Goal: Task Accomplishment & Management: Complete application form

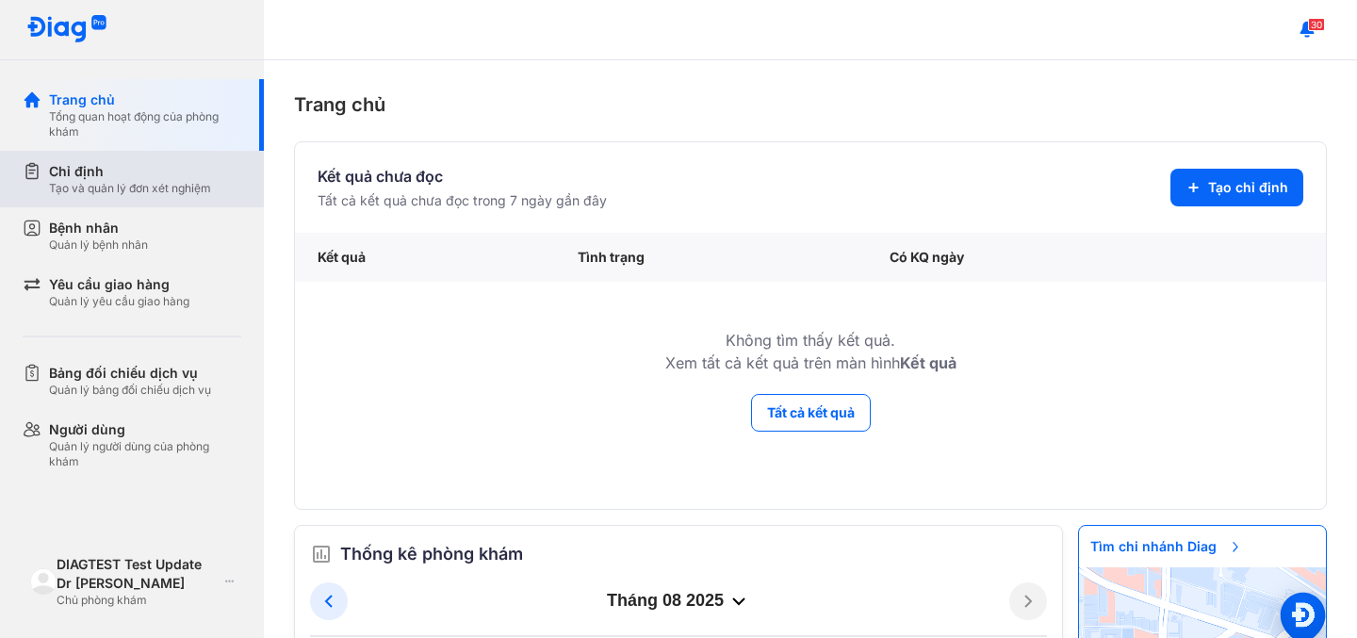
click at [115, 186] on div "Tạo và quản lý đơn xét nghiệm" at bounding box center [130, 188] width 162 height 15
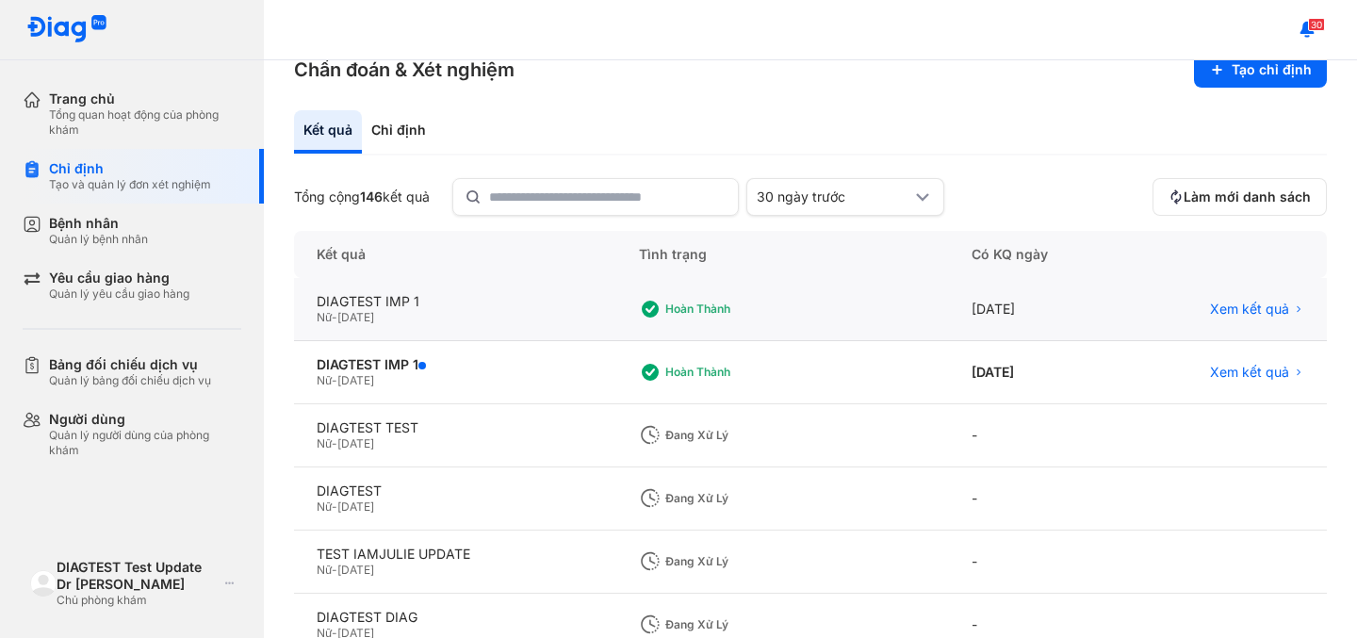
scroll to position [41, 0]
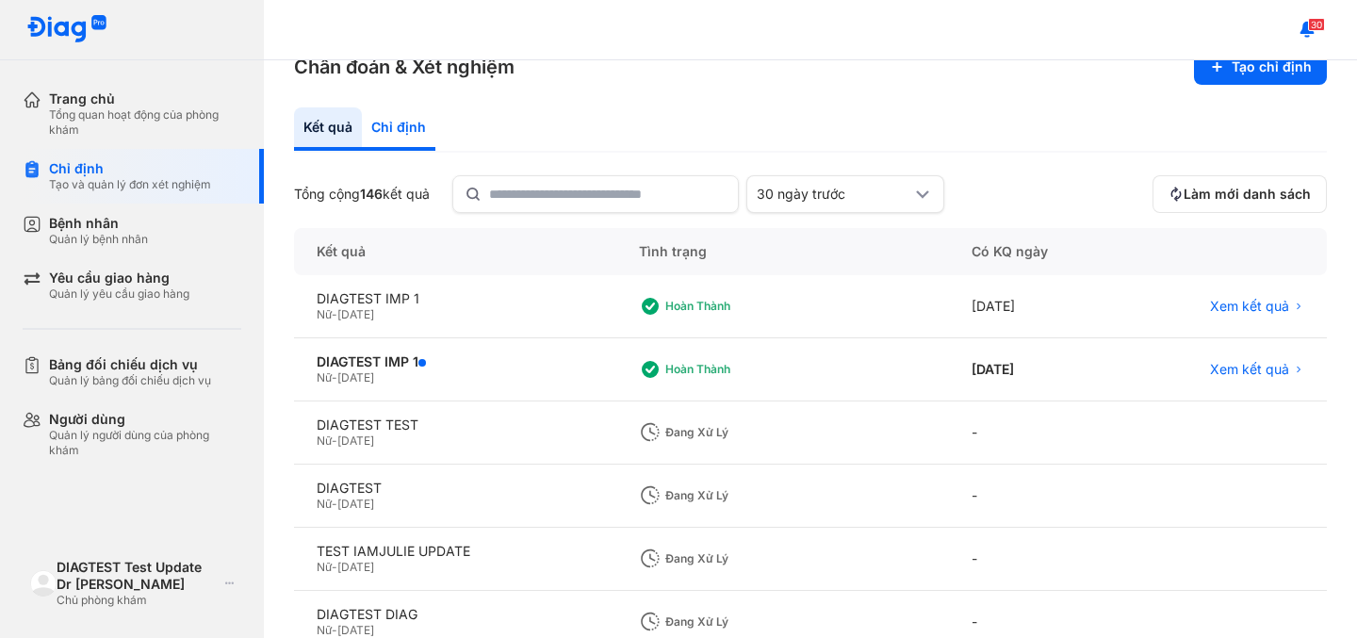
click at [391, 128] on div "Chỉ định" at bounding box center [398, 128] width 73 height 43
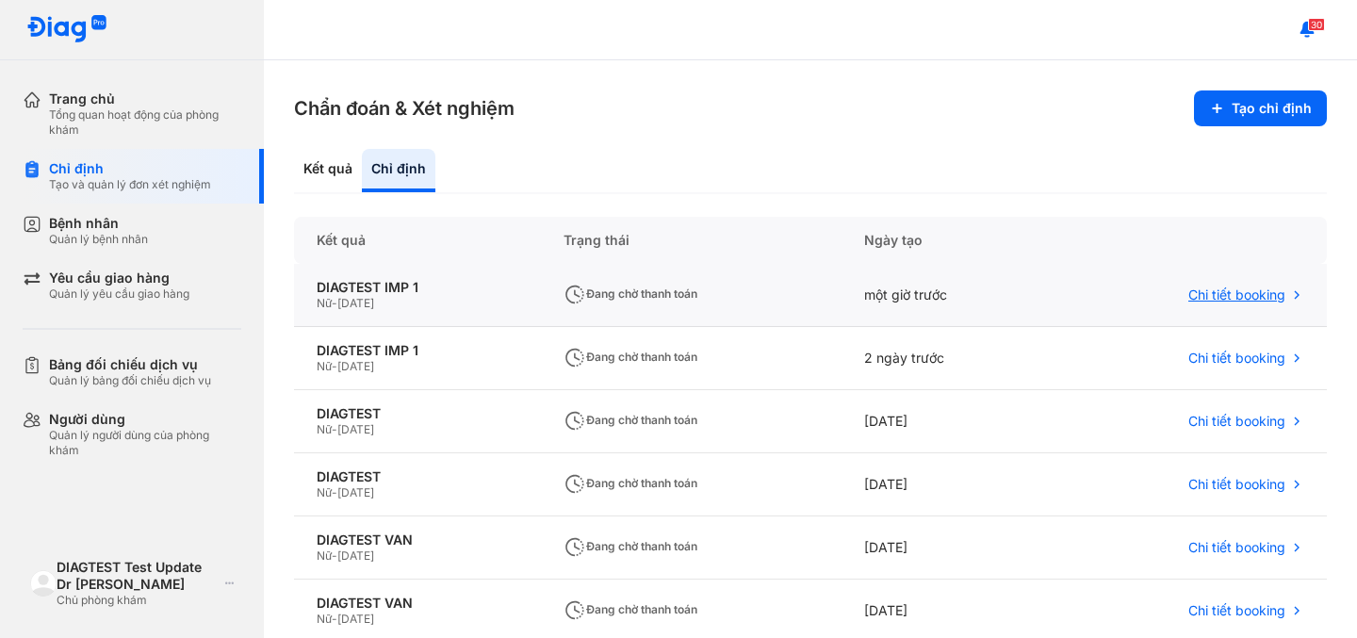
click at [1224, 297] on span "Chi tiết booking" at bounding box center [1236, 294] width 97 height 17
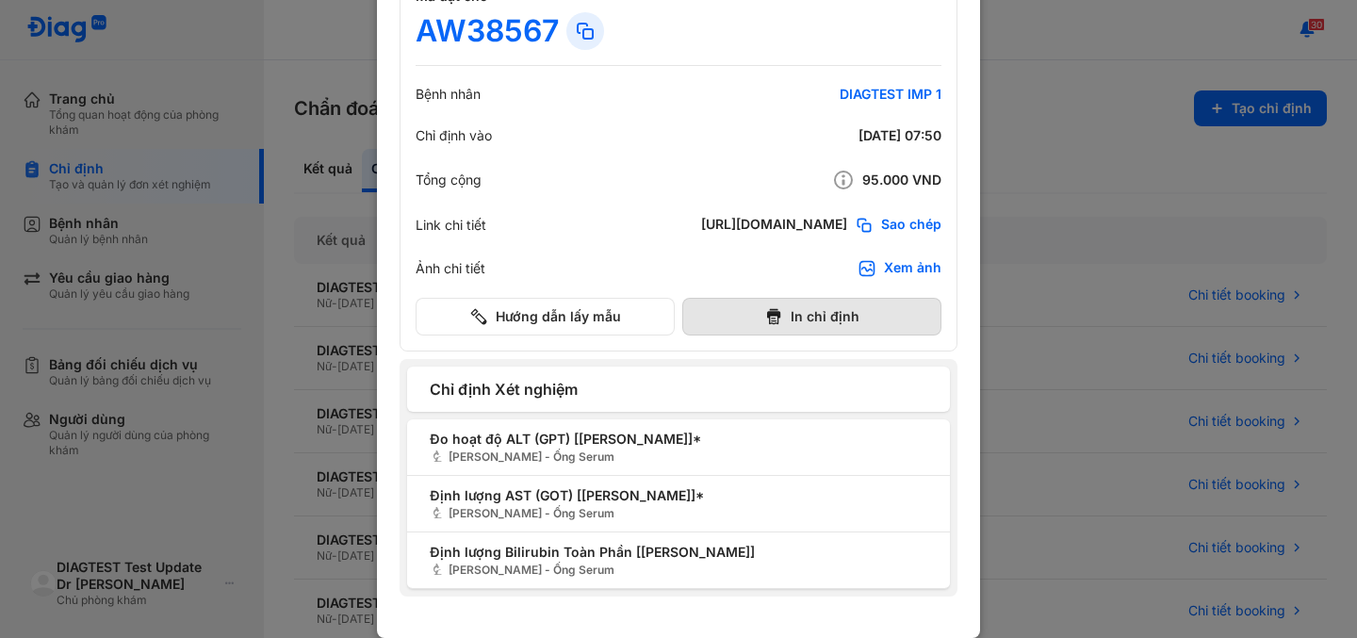
scroll to position [94, 0]
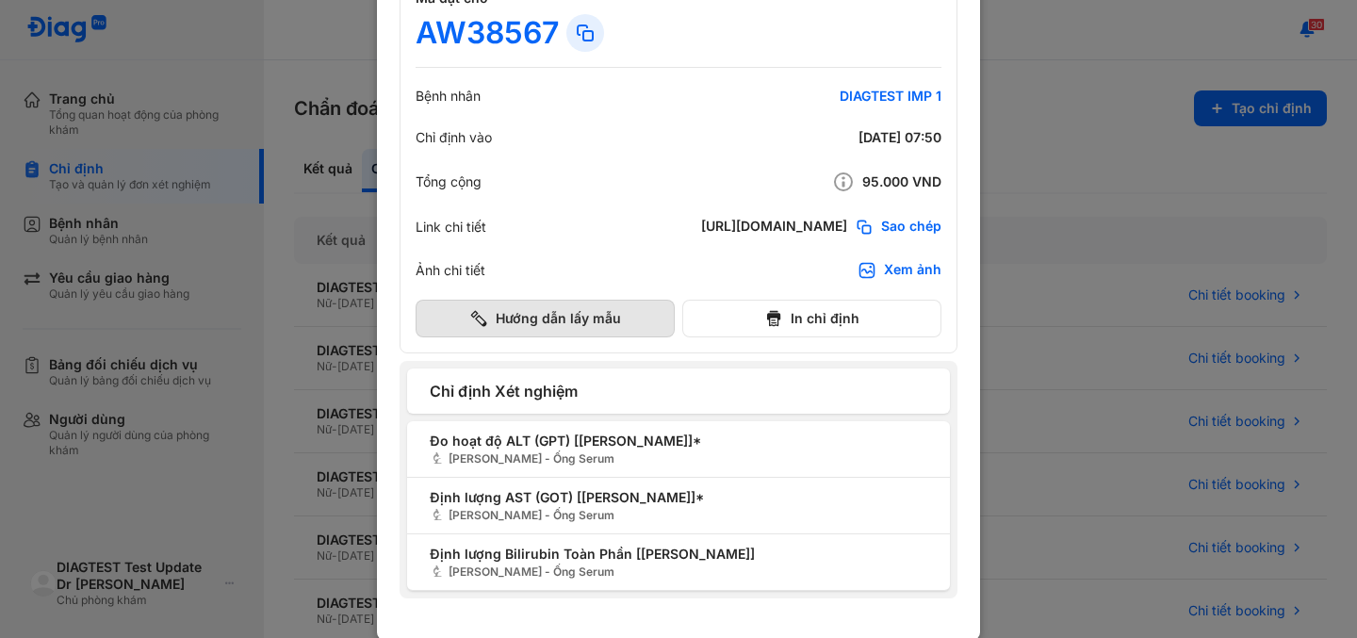
click at [579, 318] on button "Hướng dẫn lấy mẫu" at bounding box center [545, 319] width 259 height 38
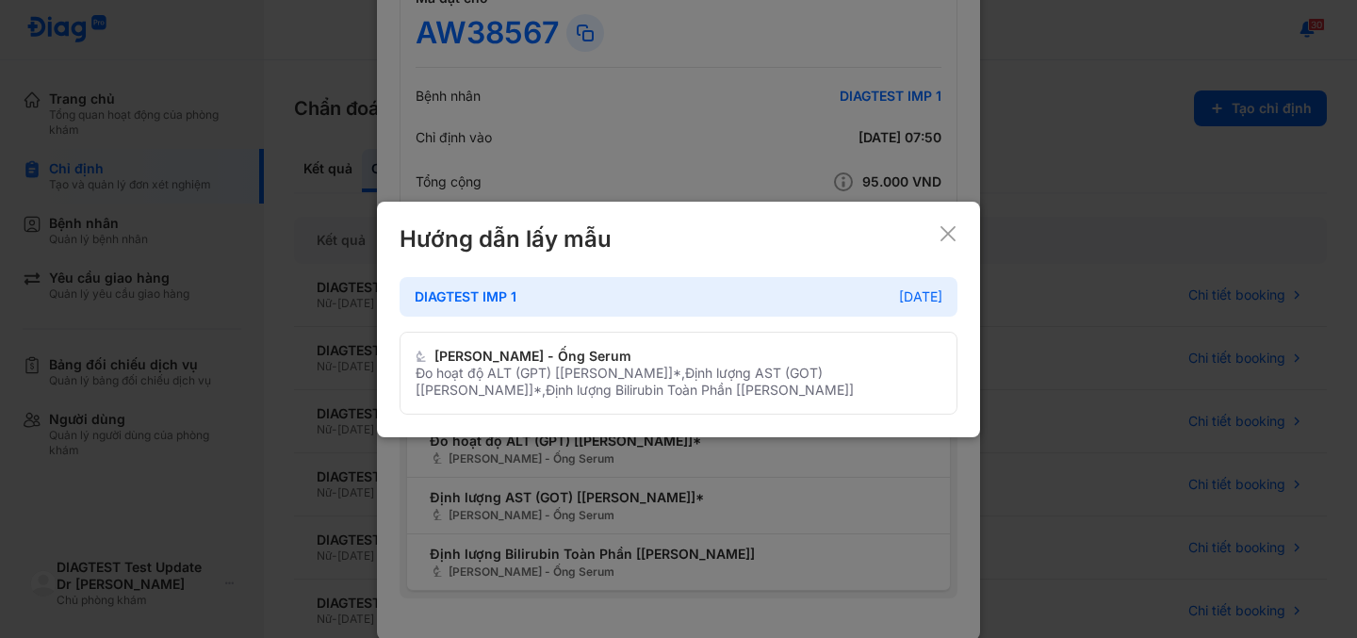
click at [940, 236] on icon at bounding box center [947, 233] width 19 height 19
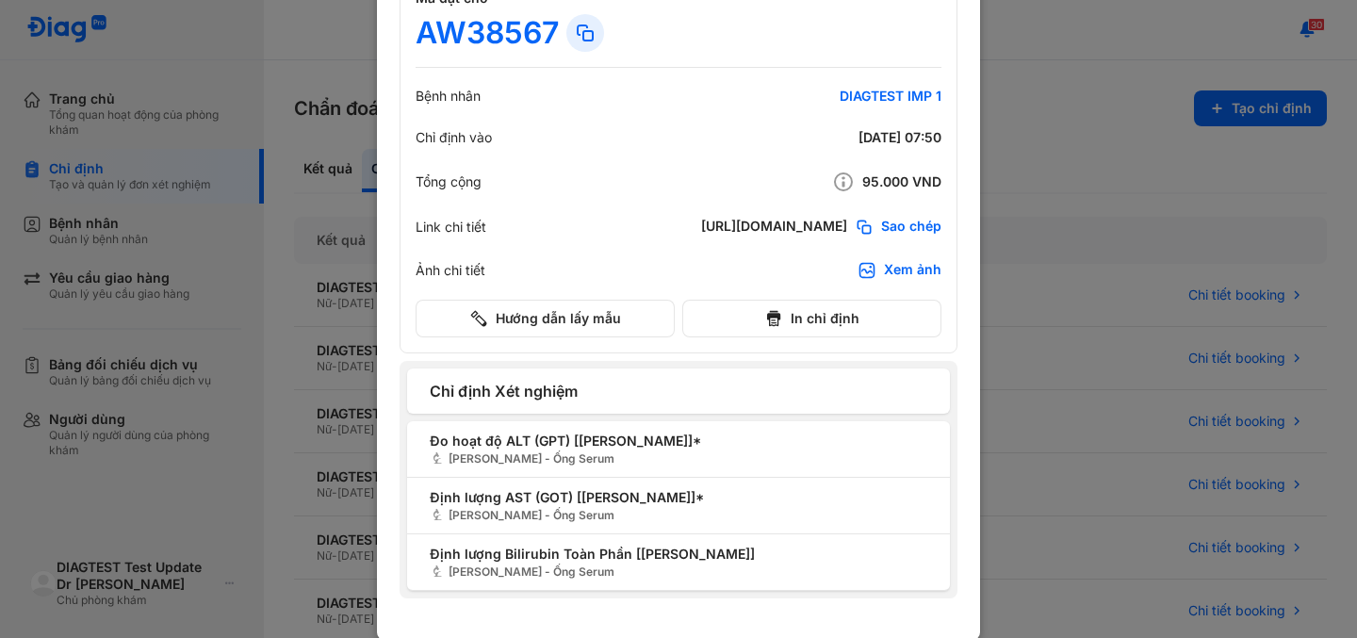
scroll to position [0, 0]
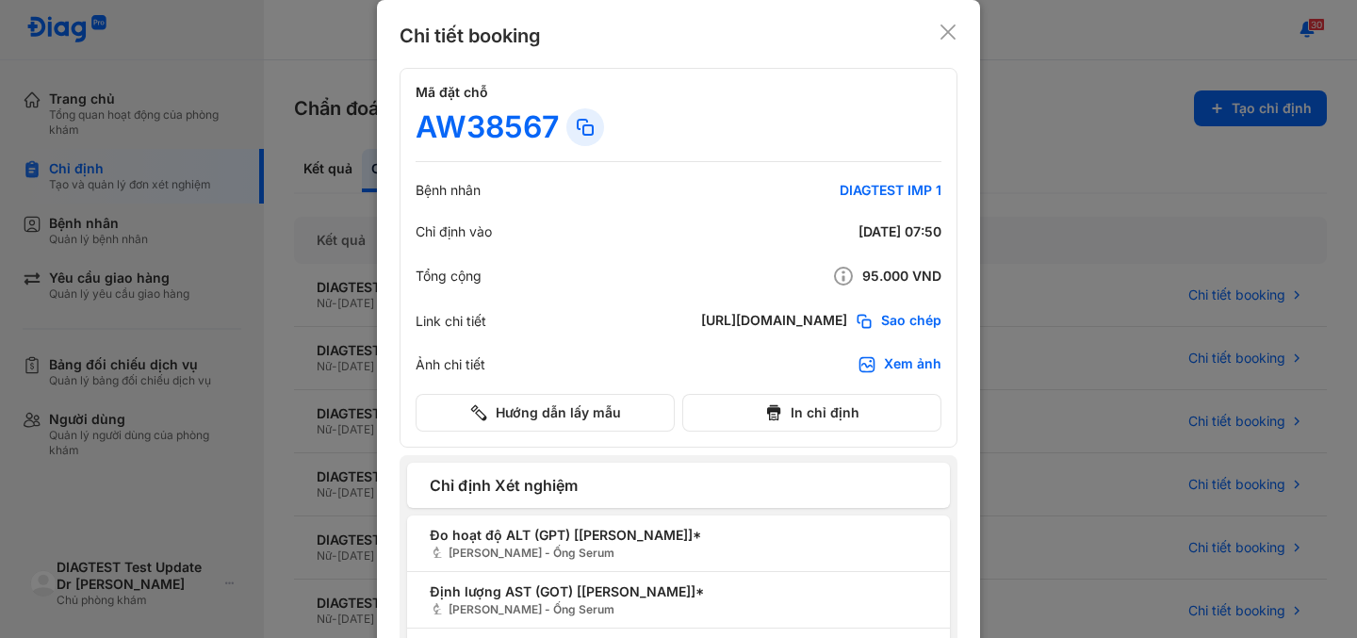
click at [945, 26] on icon at bounding box center [947, 32] width 19 height 19
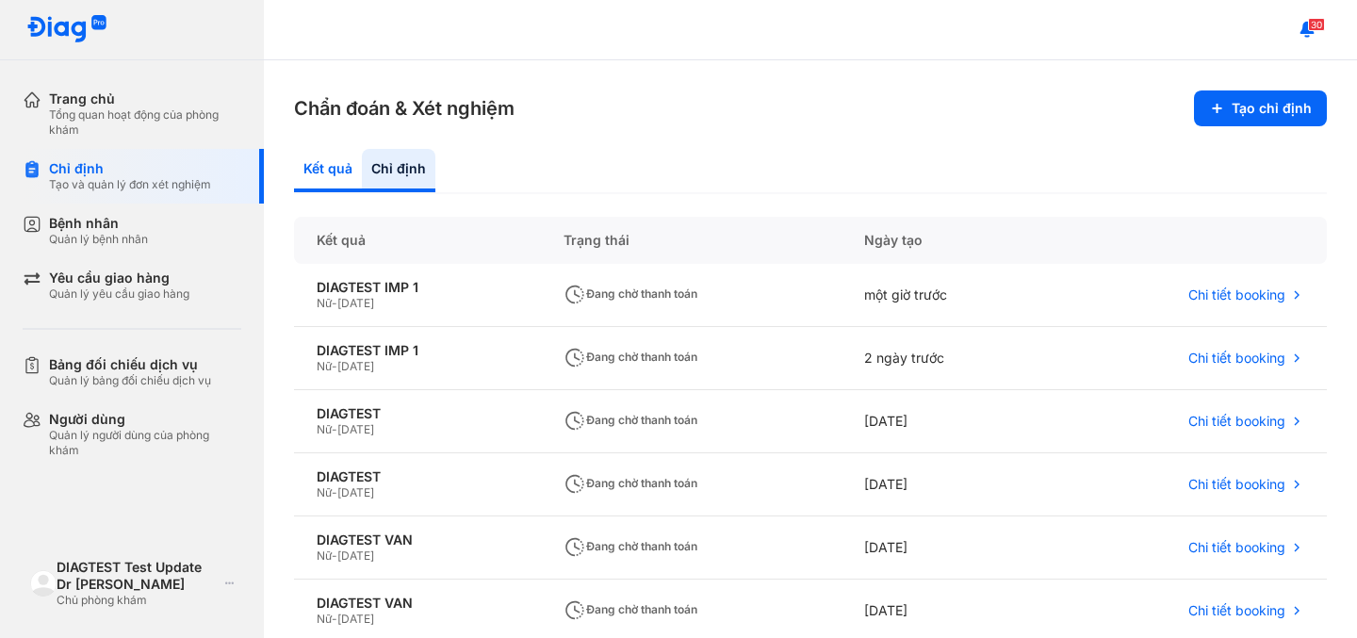
click at [362, 158] on div "Kết quả" at bounding box center [398, 170] width 73 height 43
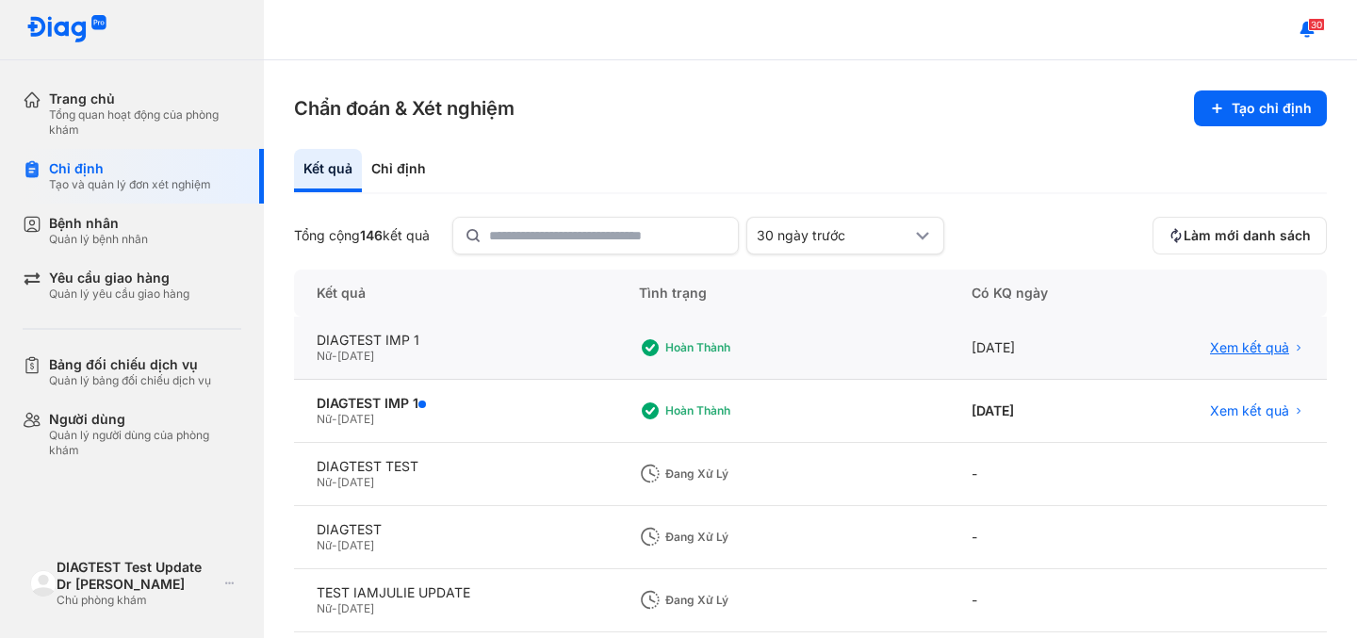
click at [1260, 355] on span "Xem kết quả" at bounding box center [1249, 347] width 79 height 17
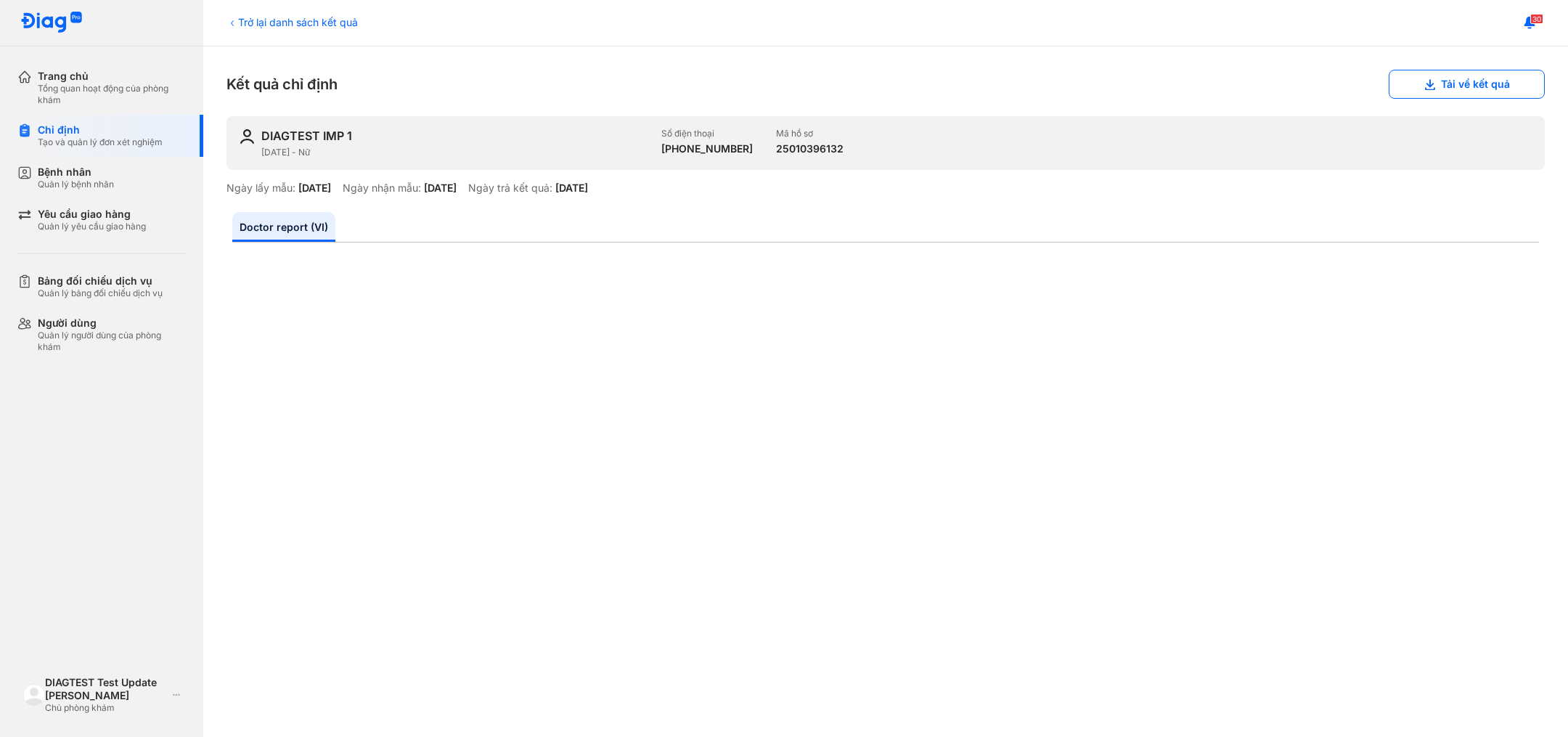
click at [257, 20] on div "Trở lại danh sách kết quả" at bounding box center [292, 22] width 132 height 15
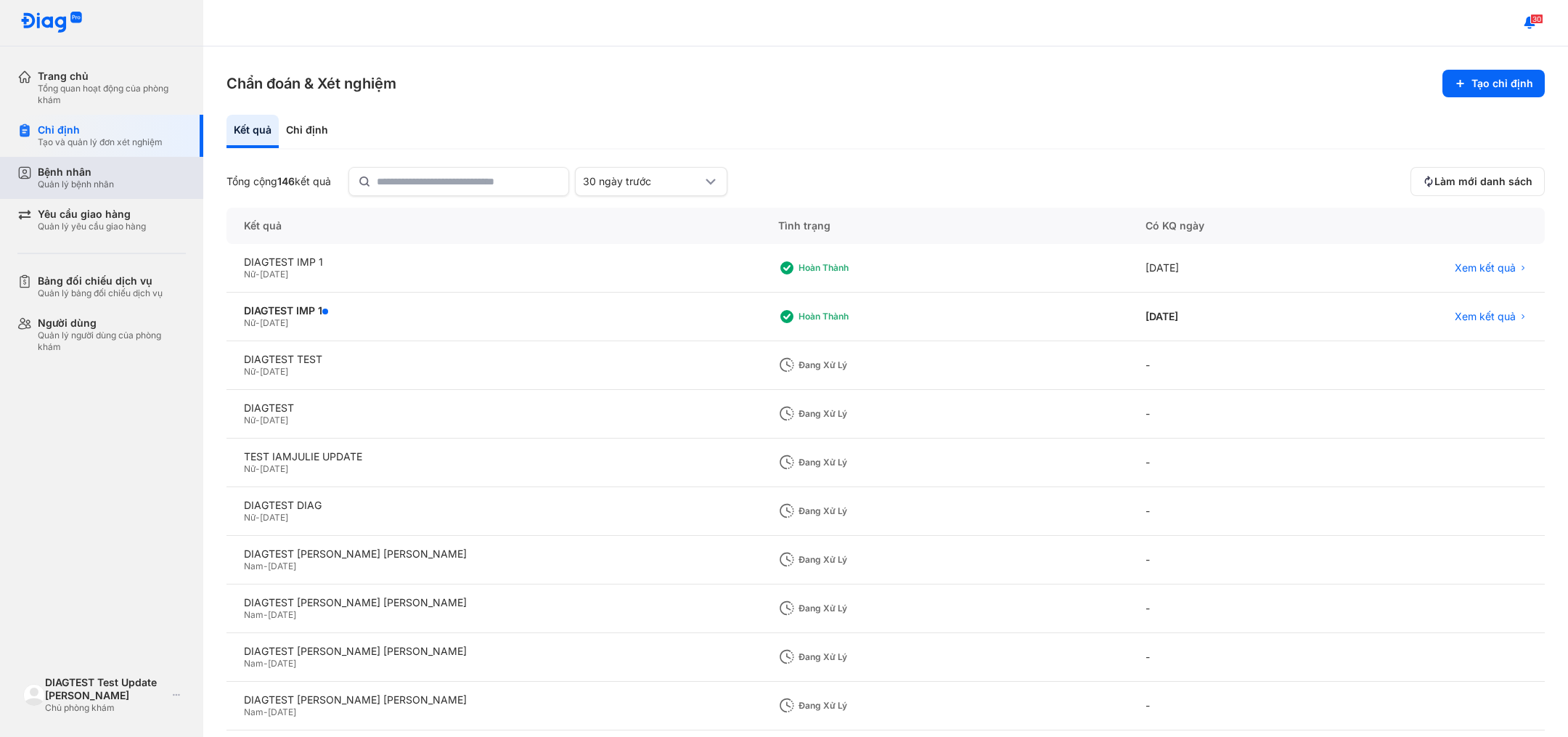
click at [95, 176] on div "Bệnh nhân" at bounding box center [76, 172] width 76 height 13
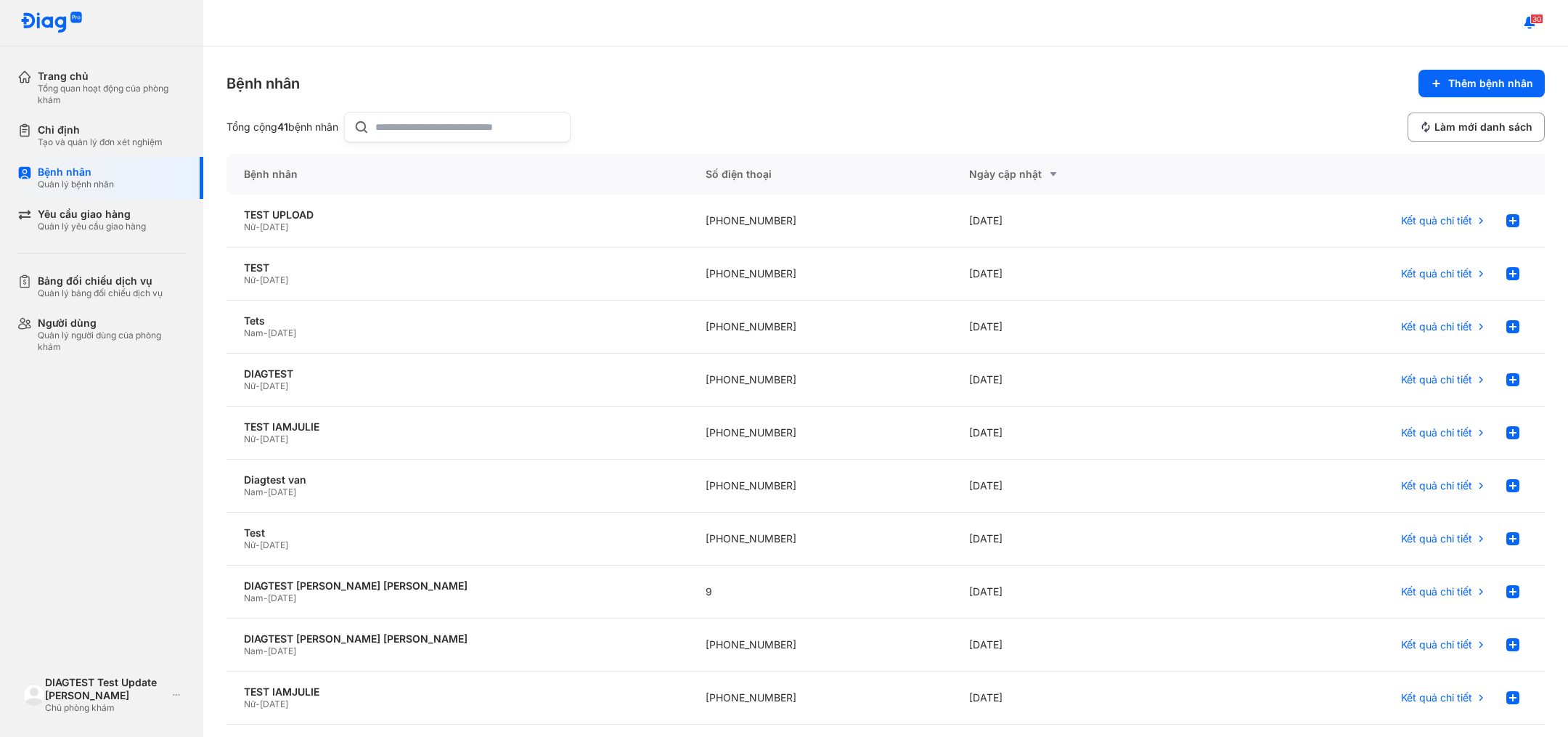
click at [983, 32] on div "30" at bounding box center [885, 23] width 1365 height 46
click at [271, 211] on div "TEST UPLOAD" at bounding box center [458, 214] width 427 height 13
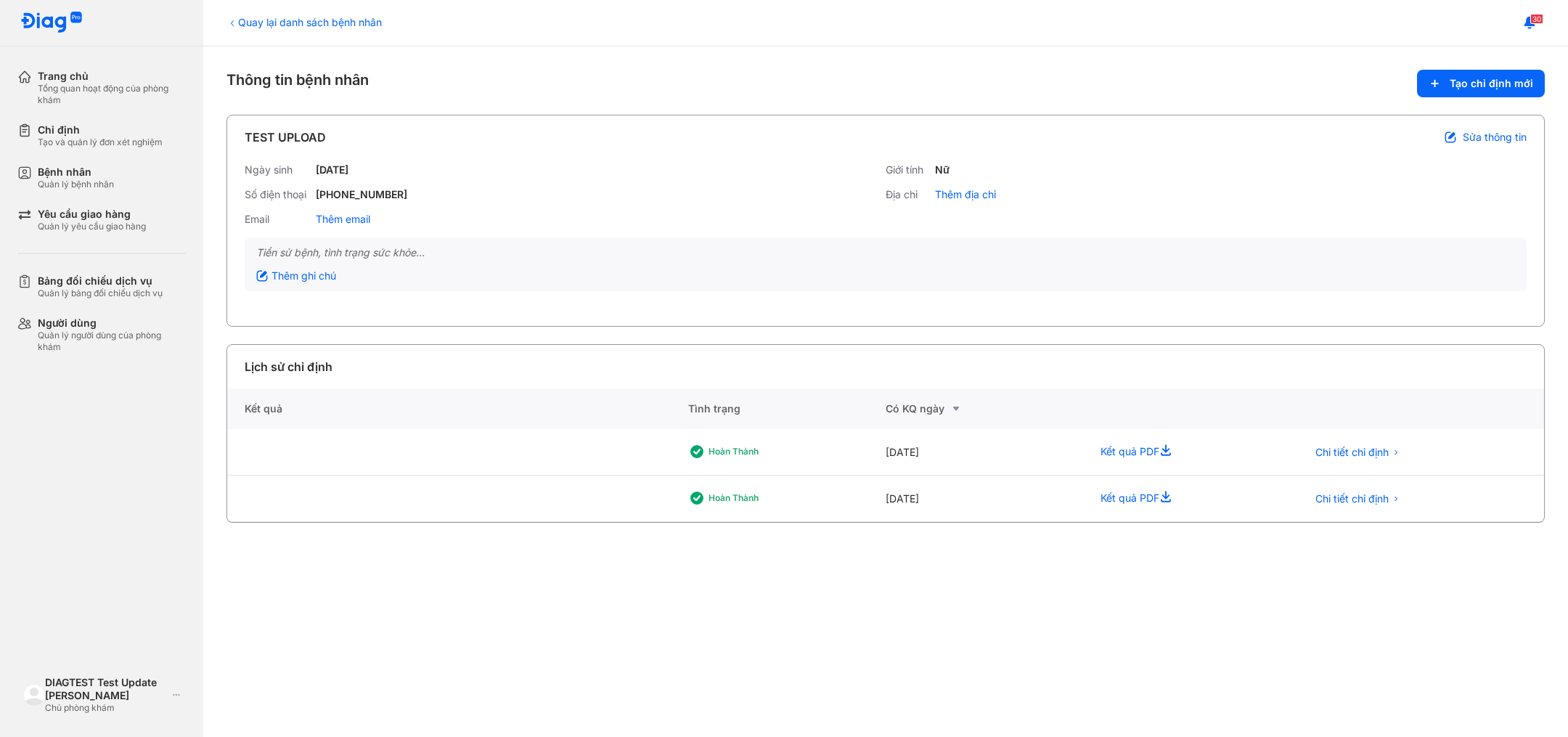
click at [1472, 132] on span "Sửa thông tin" at bounding box center [1495, 137] width 64 height 13
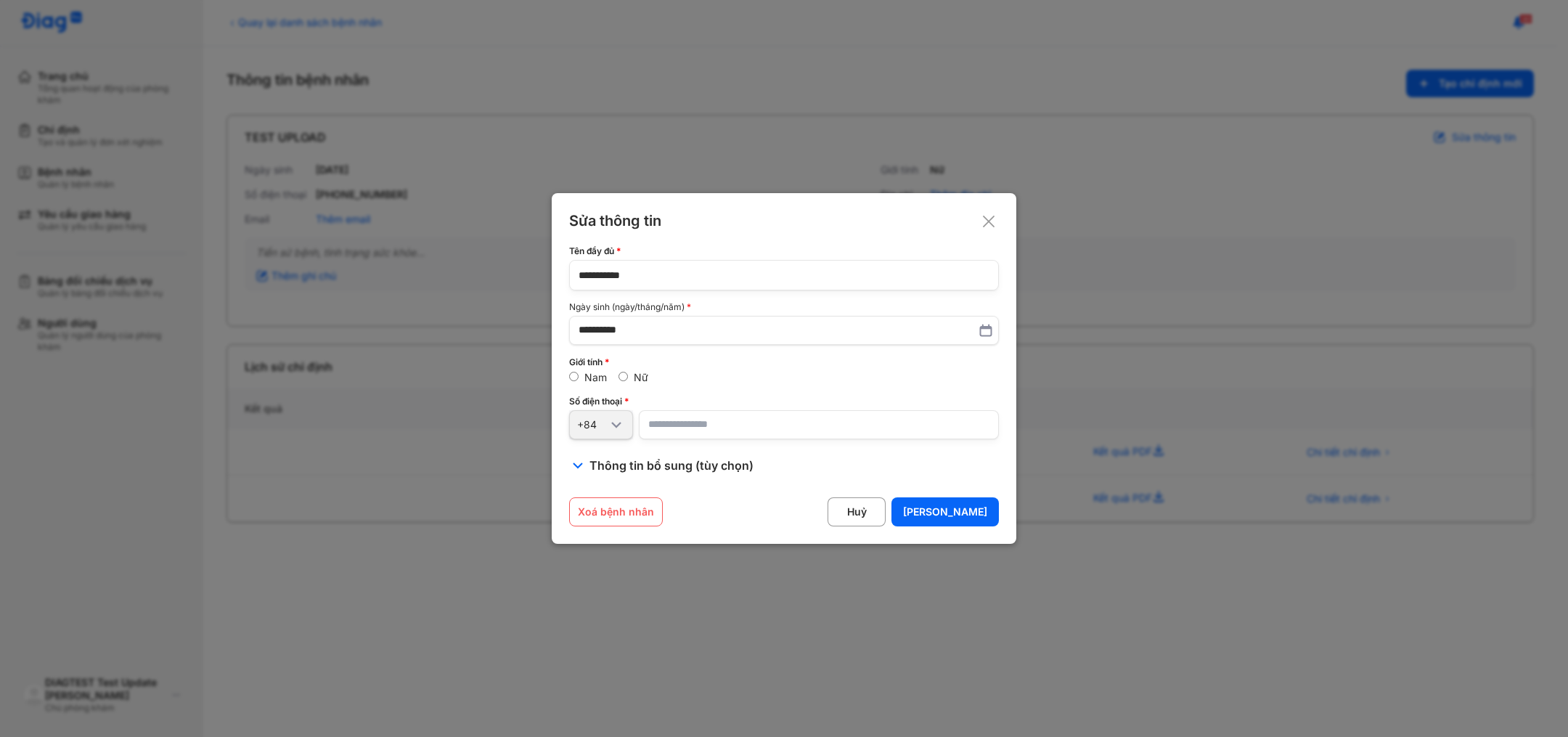
click at [989, 219] on icon at bounding box center [989, 221] width 15 height 15
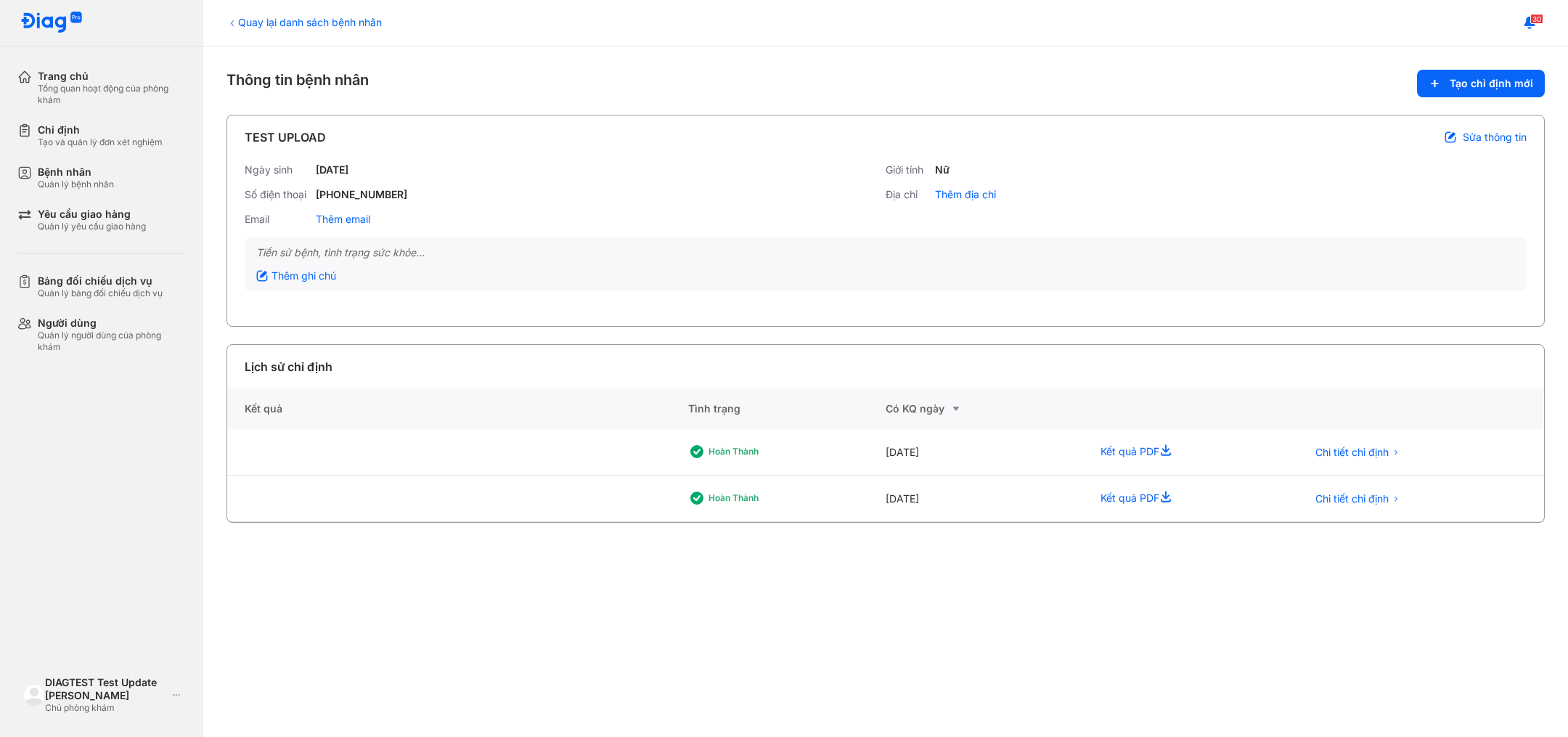
click at [1495, 137] on span "Sửa thông tin" at bounding box center [1495, 137] width 64 height 13
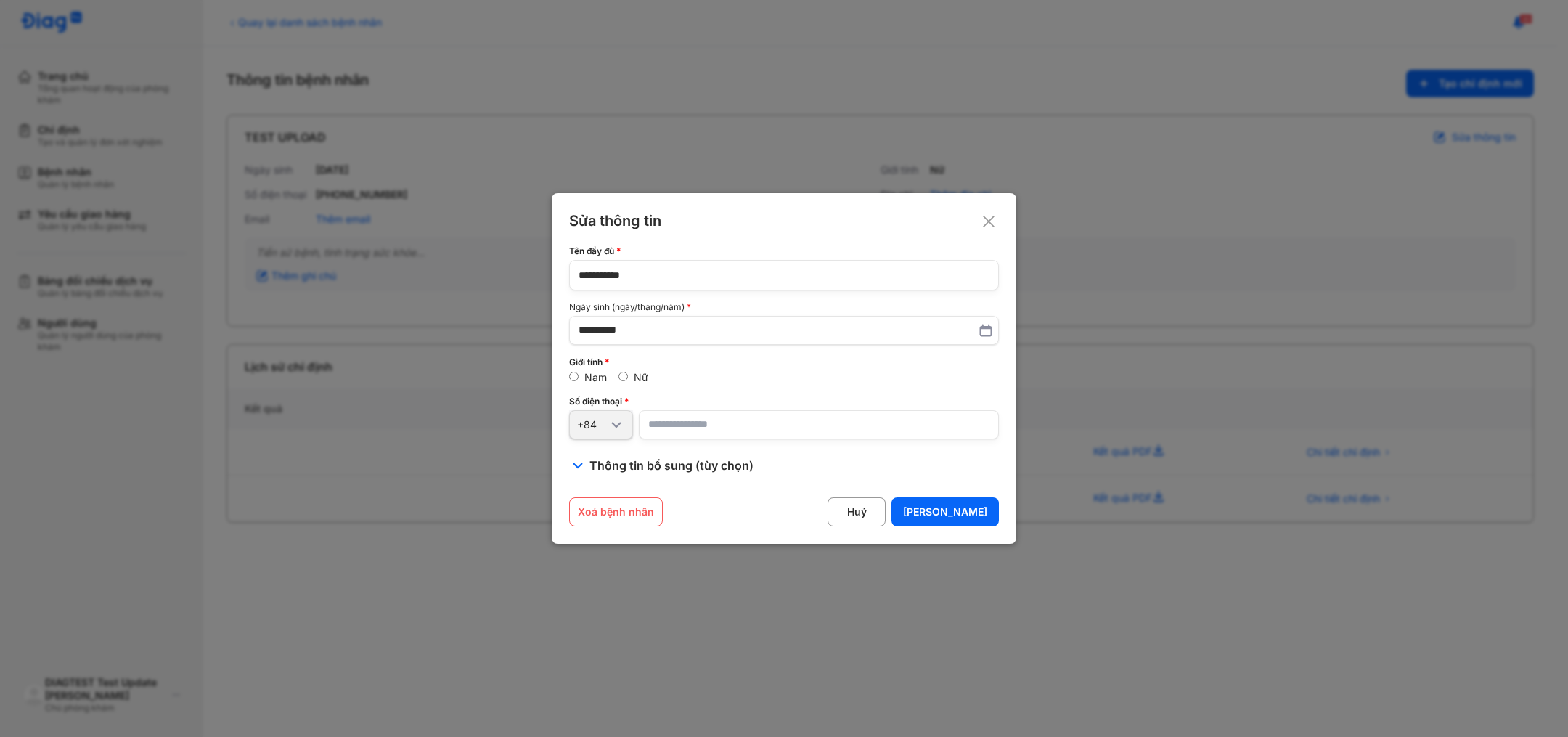
click at [878, 371] on div "Nam Nữ" at bounding box center [784, 377] width 430 height 13
click at [986, 220] on icon at bounding box center [989, 221] width 15 height 15
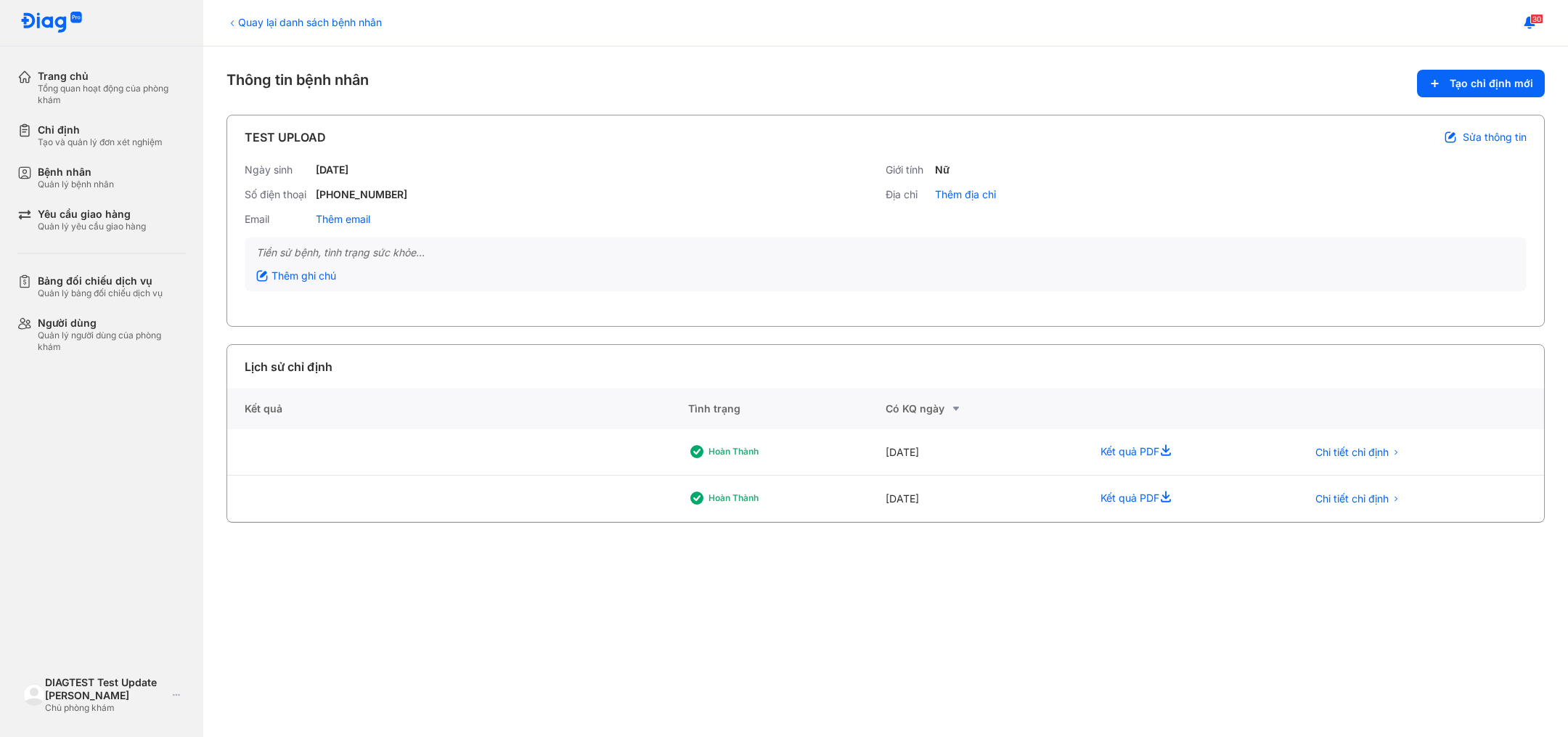
click at [237, 22] on icon at bounding box center [232, 23] width 12 height 12
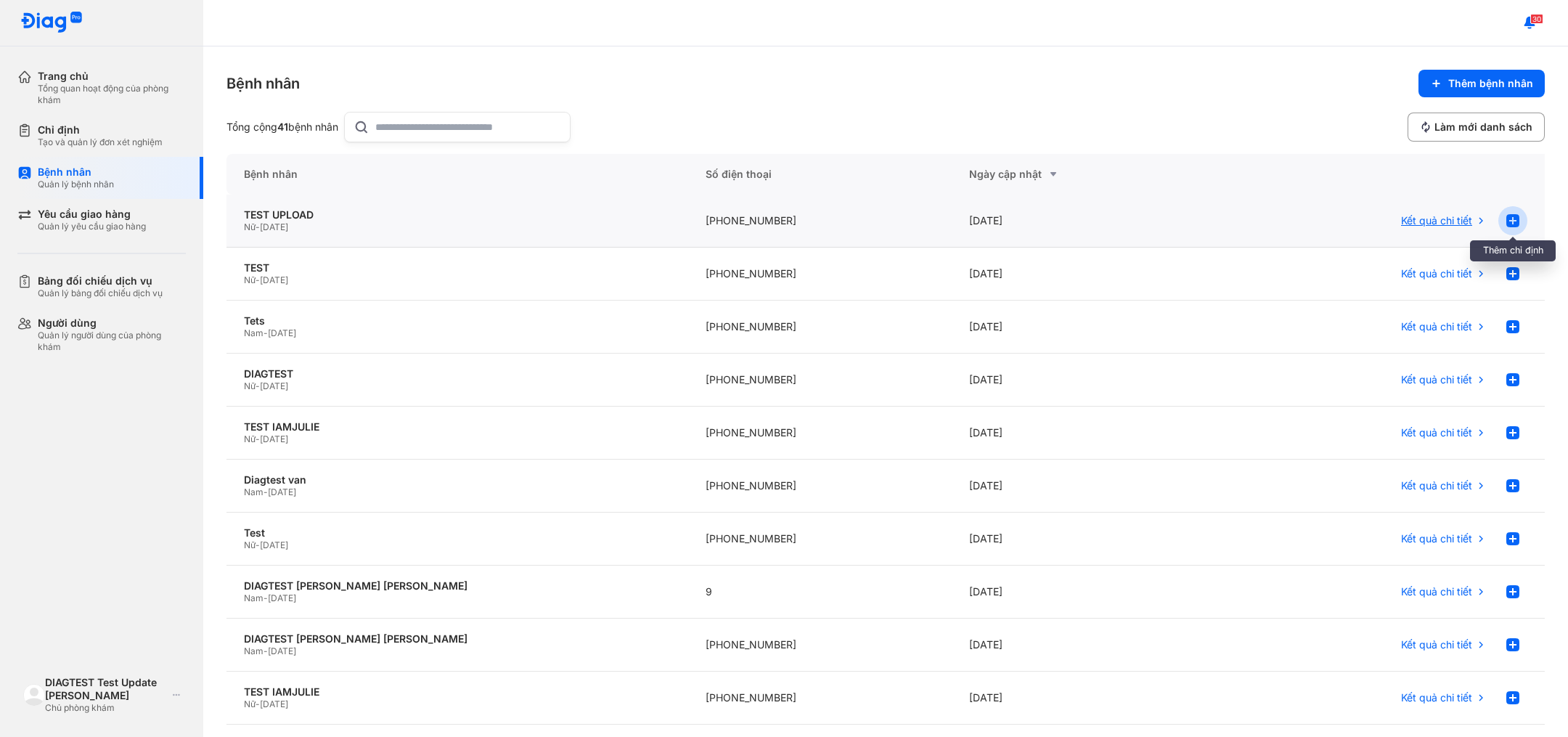
click at [1519, 217] on icon at bounding box center [1513, 220] width 18 height 18
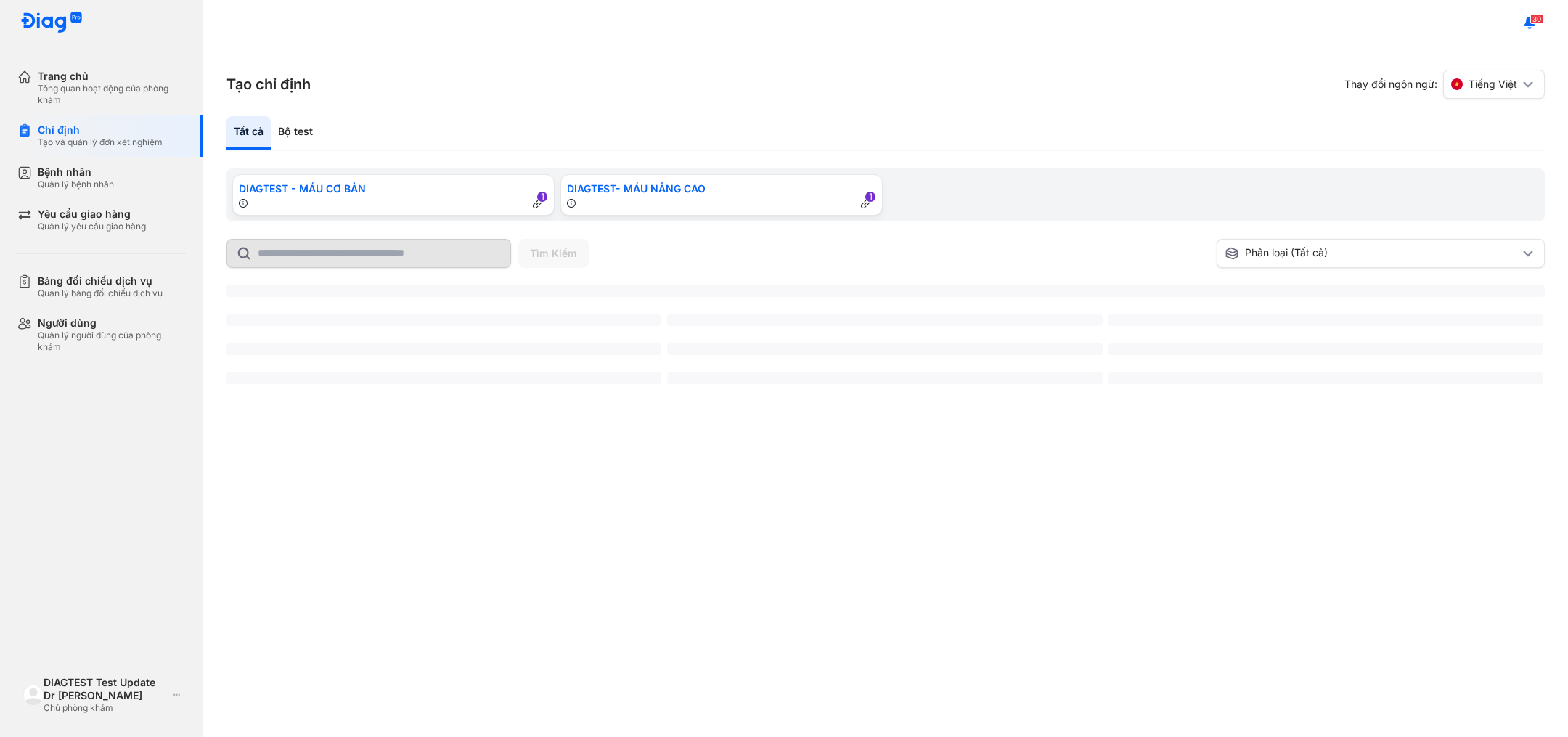
click at [679, 25] on div "30" at bounding box center [885, 23] width 1365 height 46
click at [742, 14] on div "30" at bounding box center [885, 23] width 1365 height 46
click at [578, 377] on span "‌" at bounding box center [444, 378] width 435 height 12
click at [664, 187] on span "DIAGTEST- MÁU NÂNG CAO" at bounding box center [636, 187] width 139 height 16
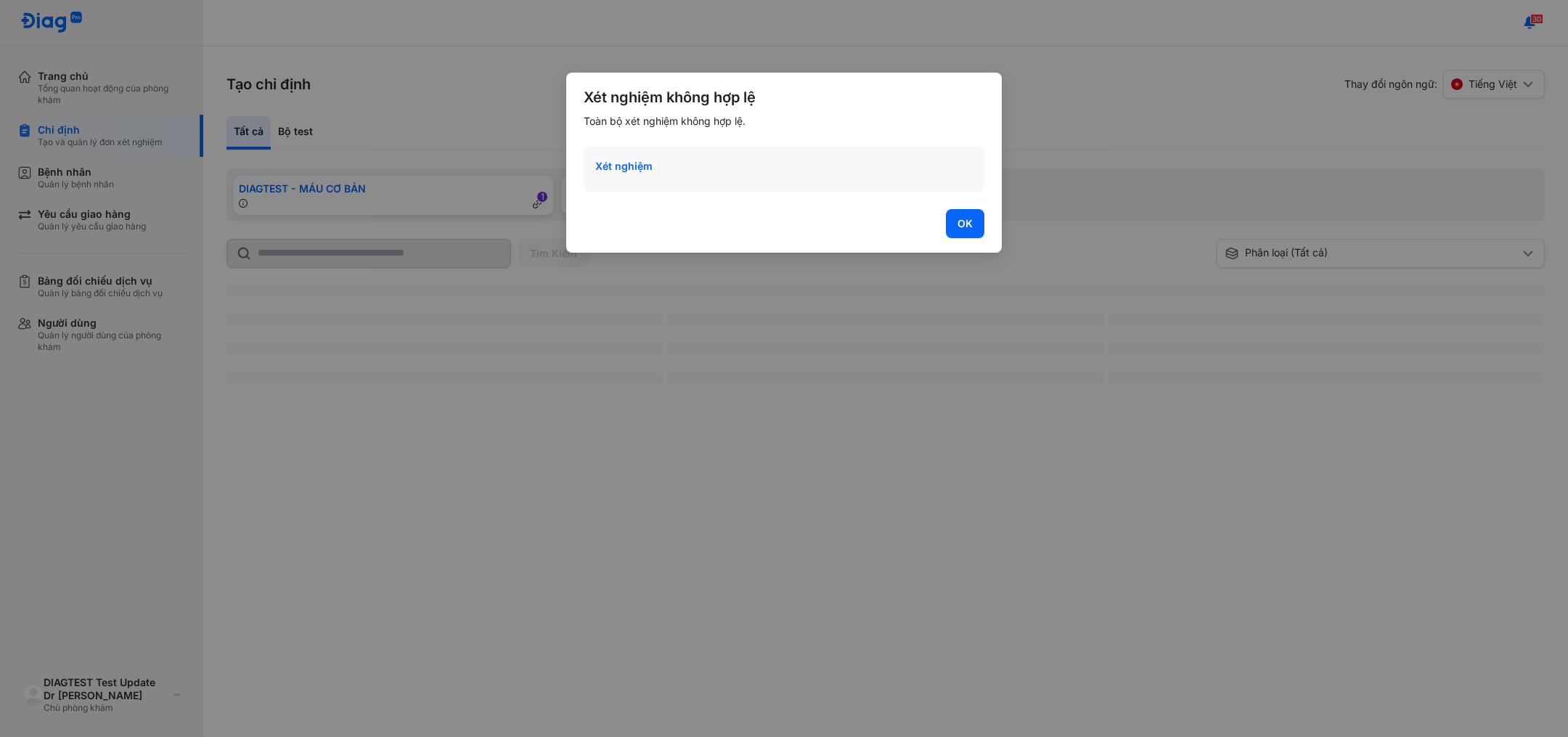
click at [964, 226] on span "OK" at bounding box center [965, 224] width 15 height 16
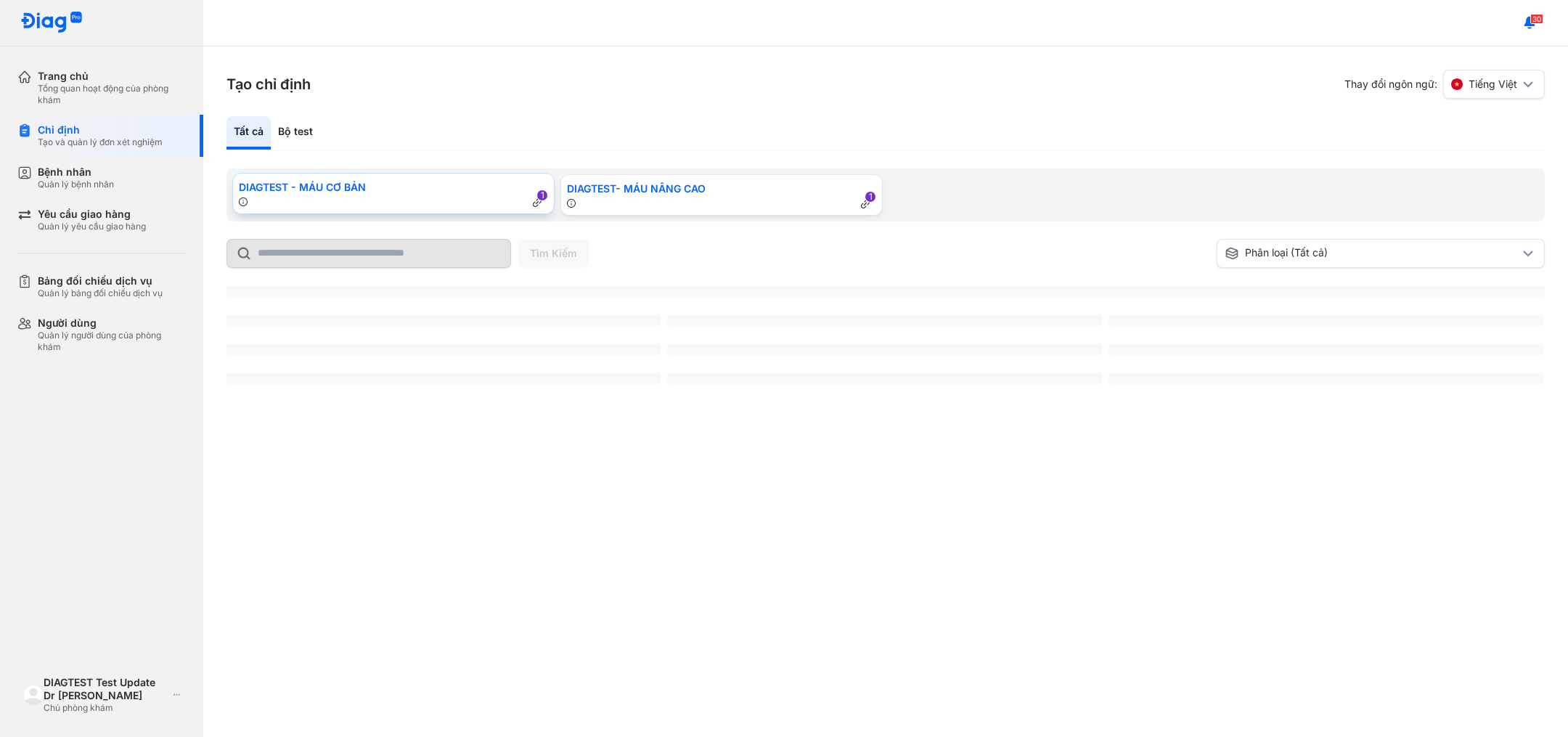
click at [374, 197] on div "1" at bounding box center [393, 201] width 309 height 12
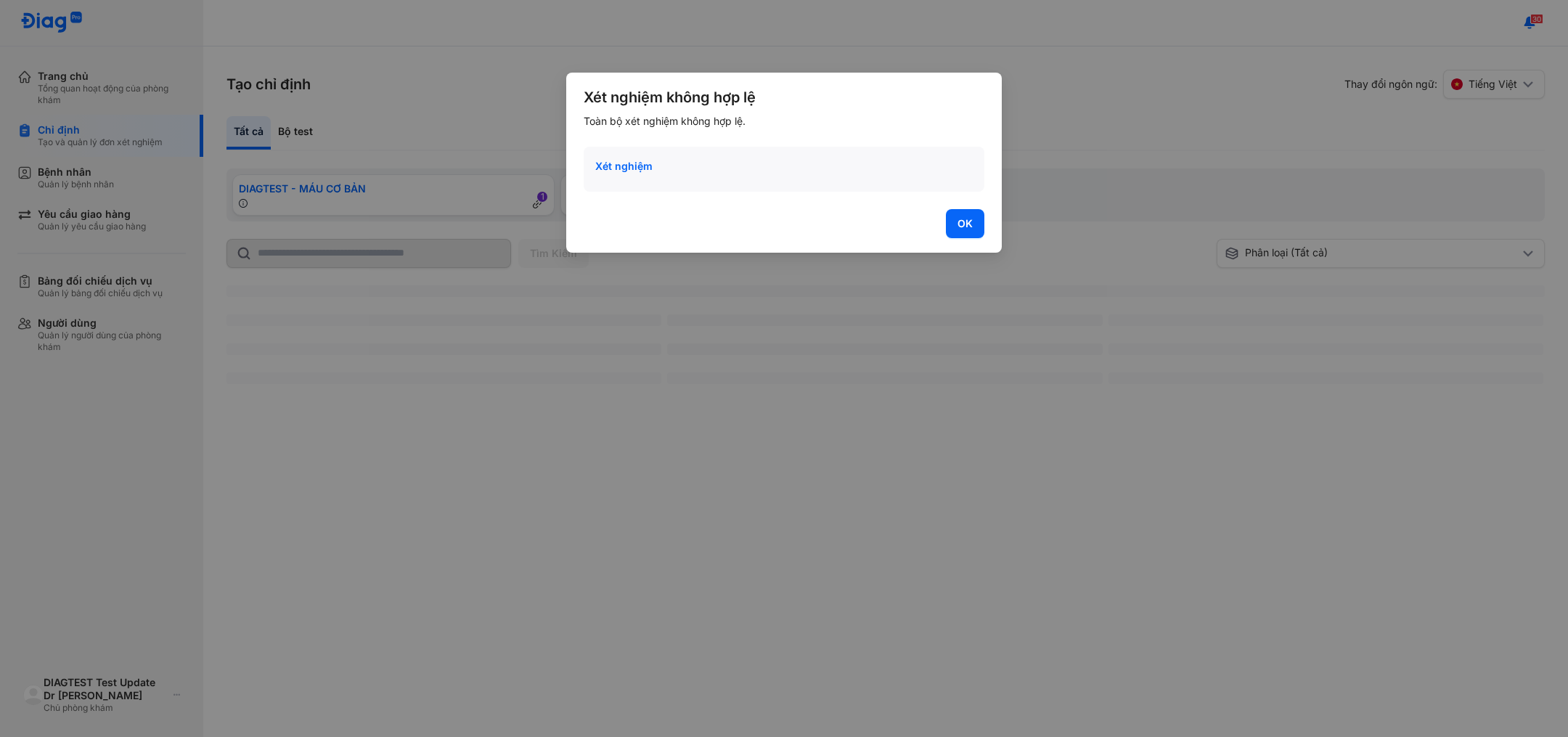
click at [958, 220] on span "OK" at bounding box center [965, 224] width 15 height 16
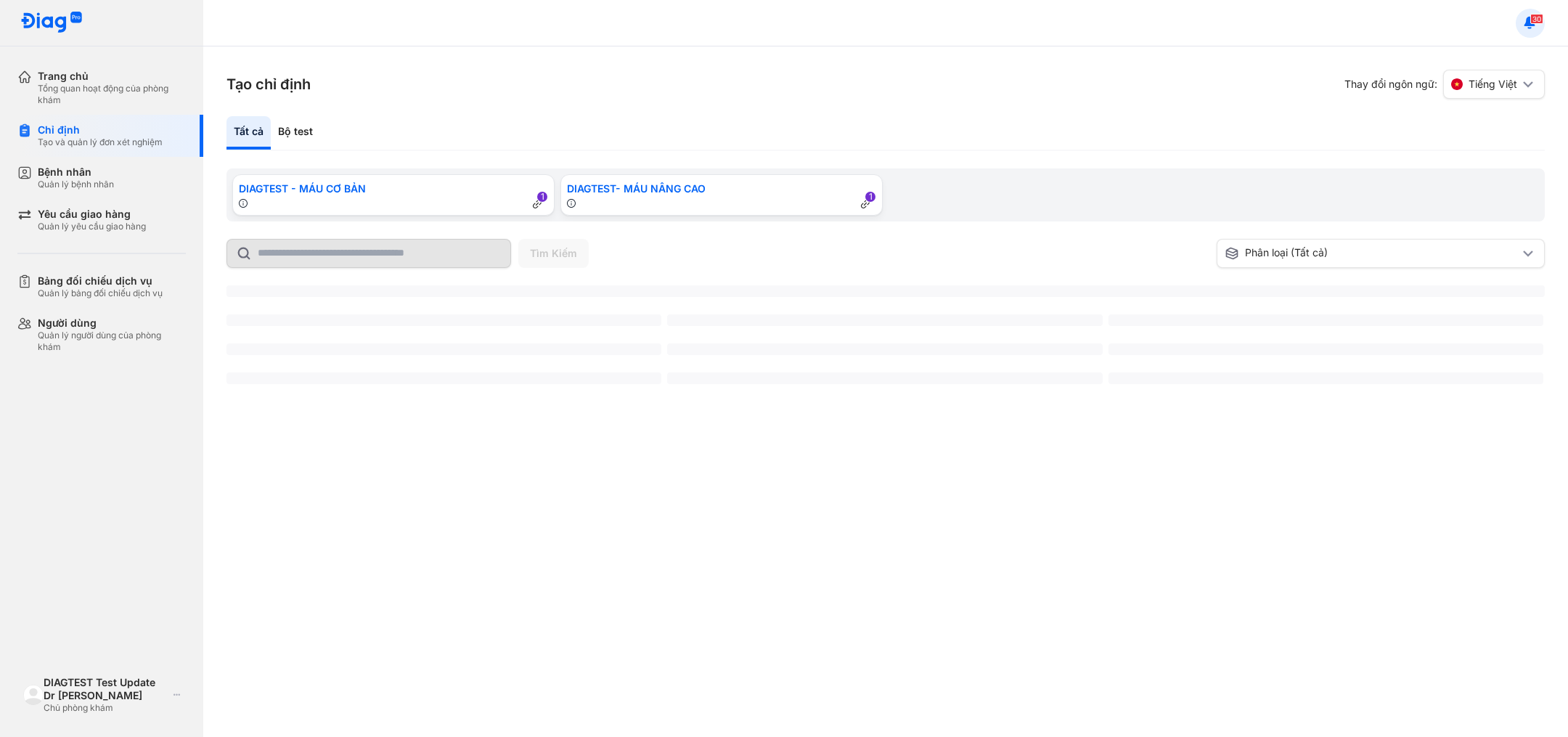
click at [1527, 17] on icon at bounding box center [1530, 23] width 16 height 16
